Goal: Task Accomplishment & Management: Manage account settings

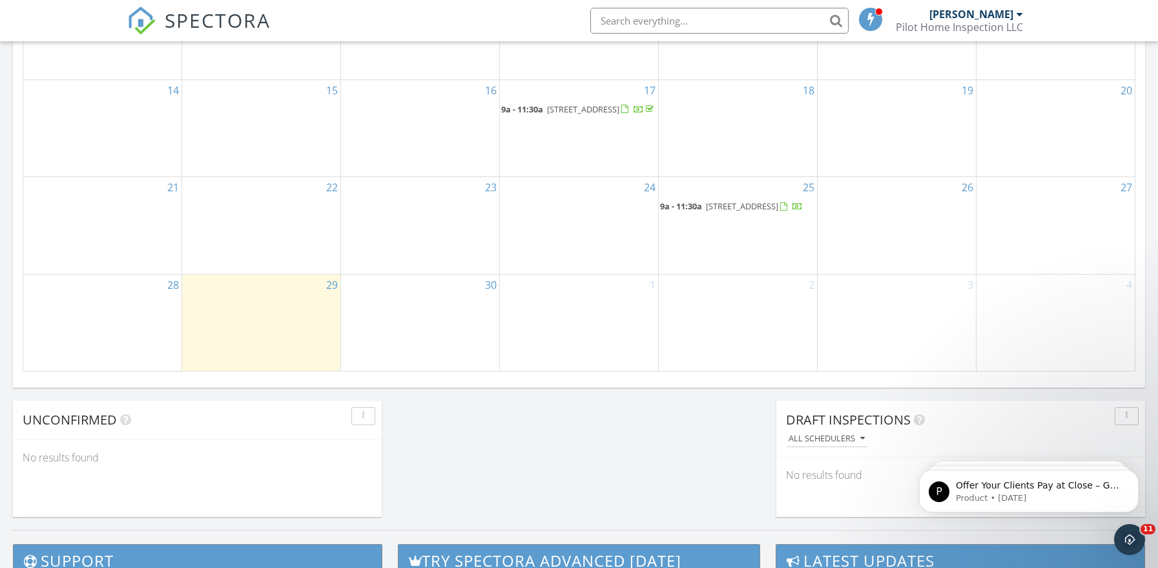
click at [733, 200] on span "32 Quarry Ct, East Windsor 08520" at bounding box center [742, 206] width 72 height 12
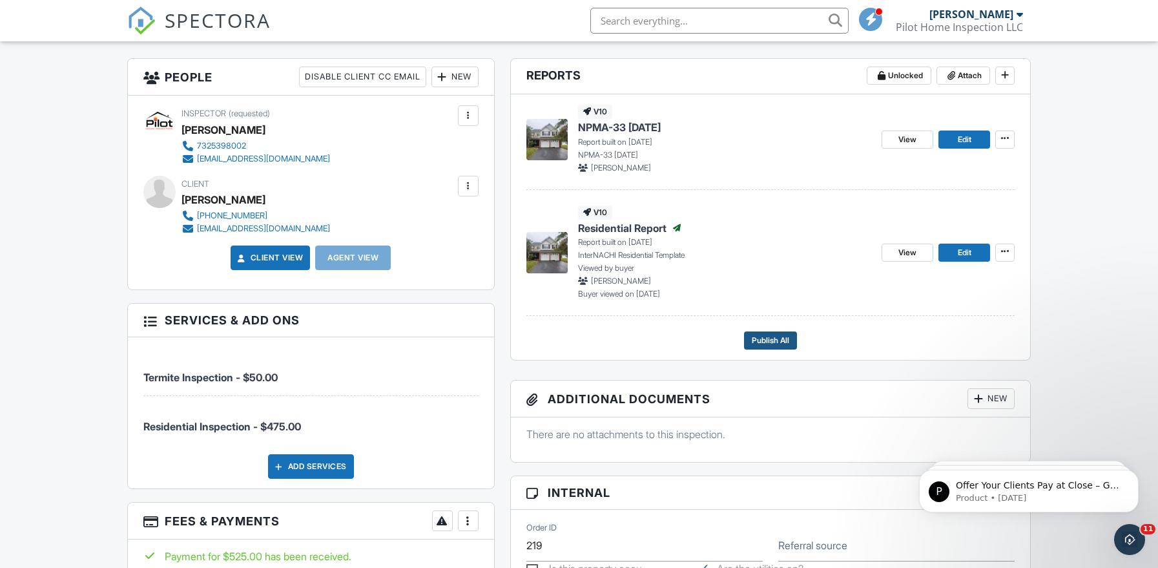
click at [757, 336] on span "Publish All" at bounding box center [770, 340] width 37 height 13
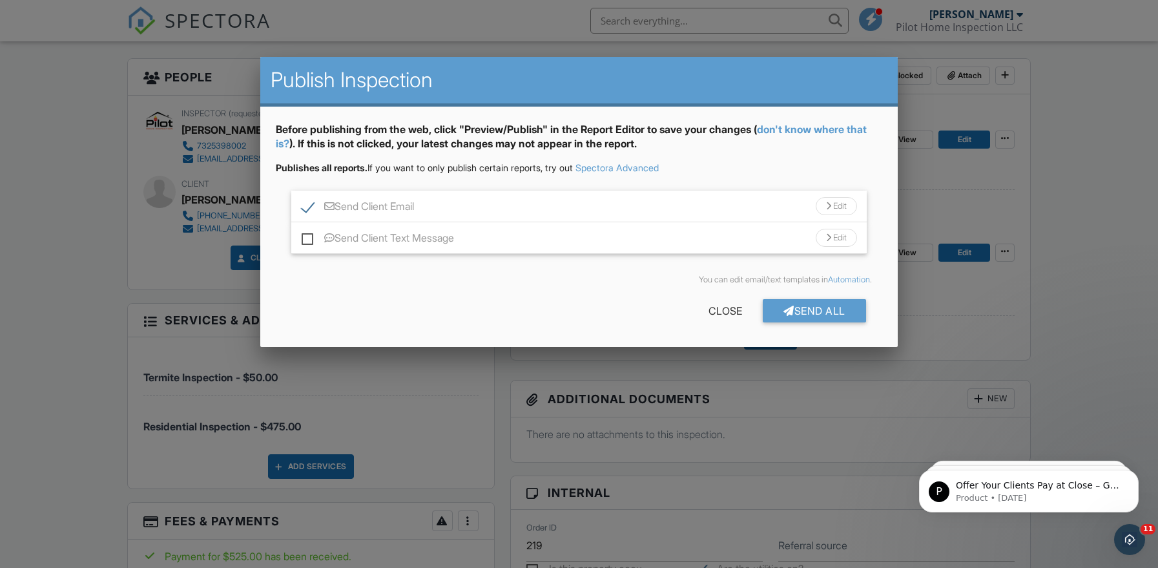
click at [313, 238] on label "Send Client Text Message" at bounding box center [378, 240] width 152 height 16
click at [310, 236] on input "Send Client Text Message" at bounding box center [306, 231] width 8 height 8
checkbox input "true"
click at [810, 310] on div "Send All" at bounding box center [814, 310] width 103 height 23
